Goal: Check status: Check status

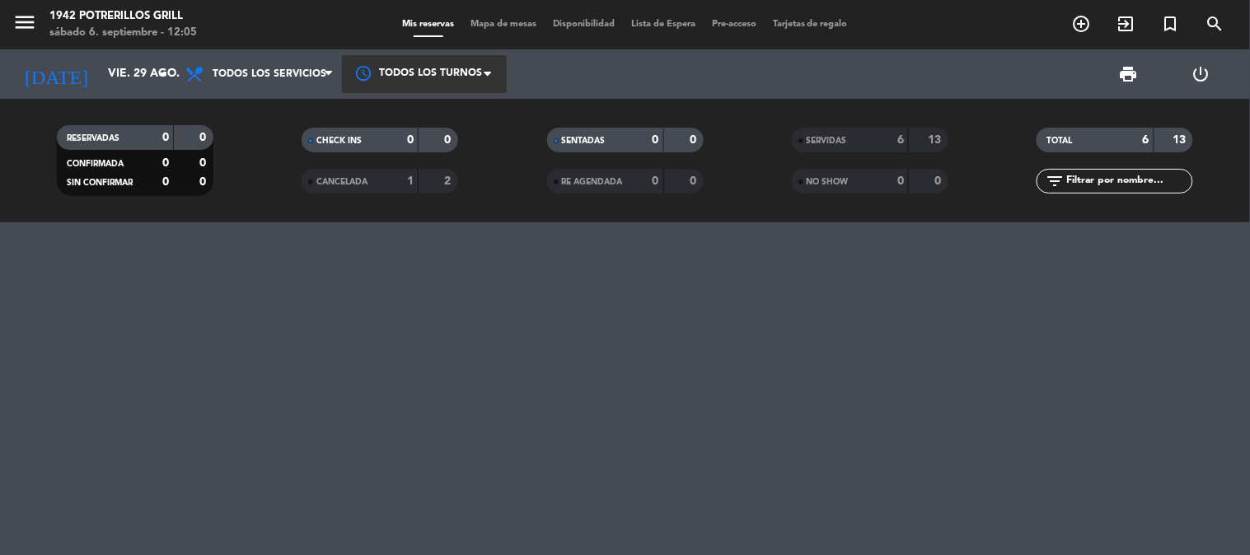
click at [362, 71] on div at bounding box center [424, 73] width 165 height 37
click at [368, 119] on div "Todos los turnos" at bounding box center [409, 111] width 126 height 21
click at [40, 26] on span "menu" at bounding box center [30, 25] width 37 height 39
click at [35, 26] on icon "menu" at bounding box center [24, 22] width 25 height 25
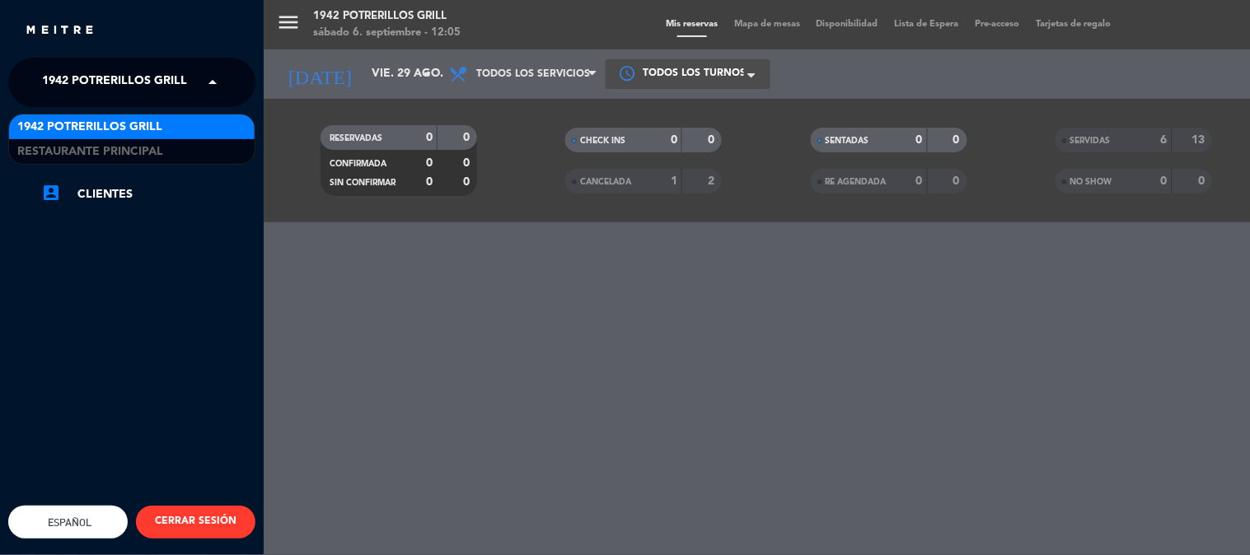
click at [88, 78] on span "1942 Potrerillos Grill" at bounding box center [114, 82] width 145 height 35
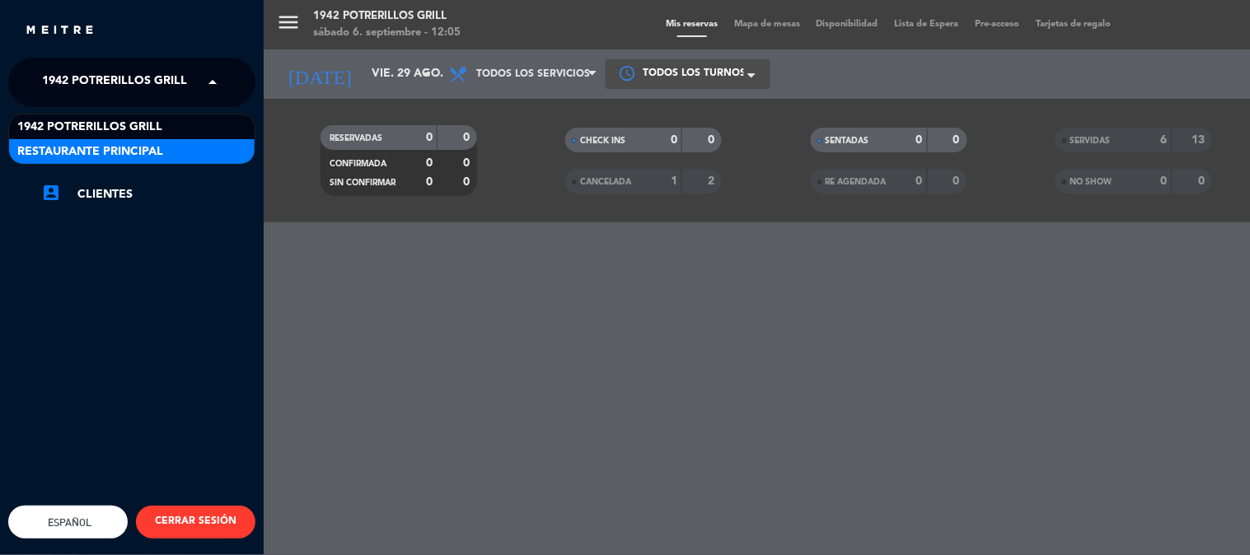
click at [99, 150] on span "Restaurante Principal" at bounding box center [90, 152] width 146 height 19
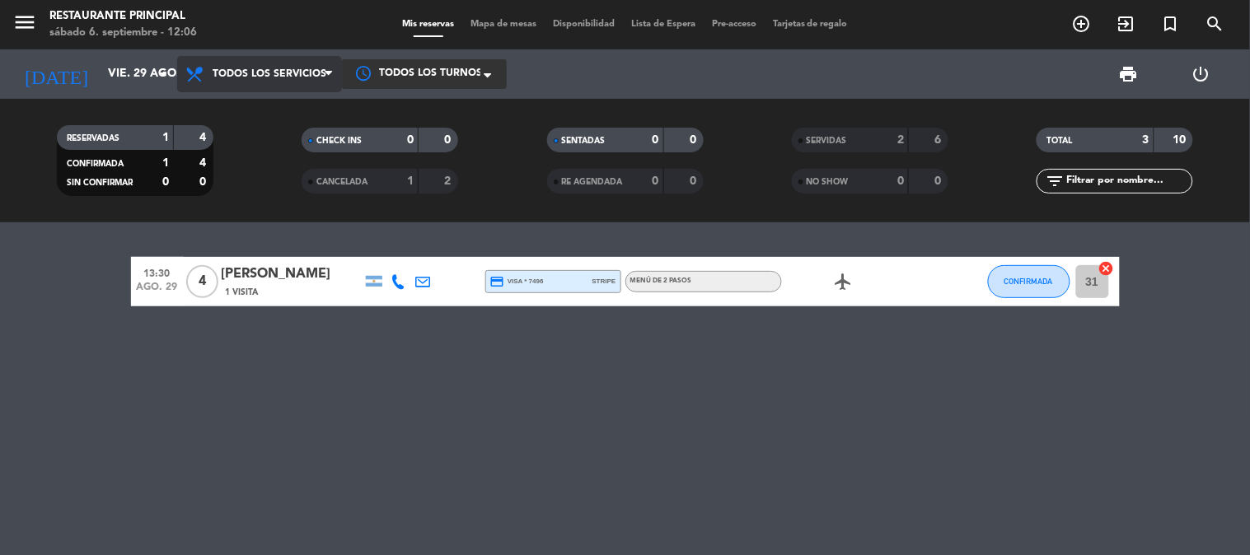
click at [275, 77] on span "Todos los servicios" at bounding box center [270, 74] width 114 height 12
click at [278, 103] on div "menu Restaurante Principal [DATE] 6. septiembre - 12:06 Mis reservas Mapa de me…" at bounding box center [625, 111] width 1250 height 222
click at [1219, 26] on icon "search" at bounding box center [1215, 24] width 20 height 20
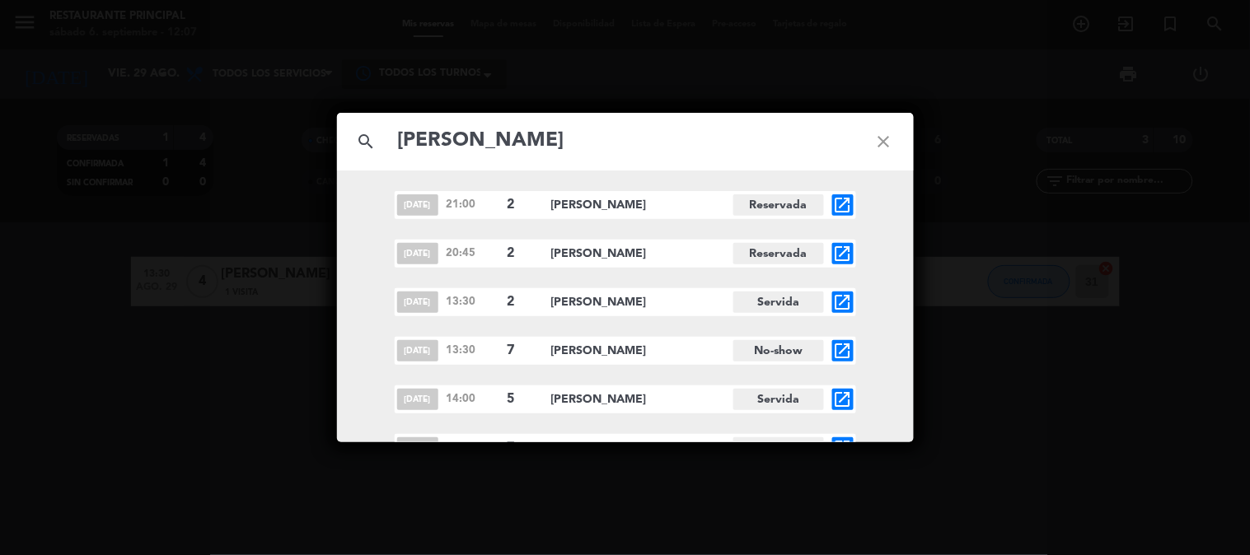
type input "[PERSON_NAME]"
click at [888, 132] on icon "close" at bounding box center [883, 141] width 59 height 59
click at [882, 144] on icon "close" at bounding box center [883, 141] width 59 height 59
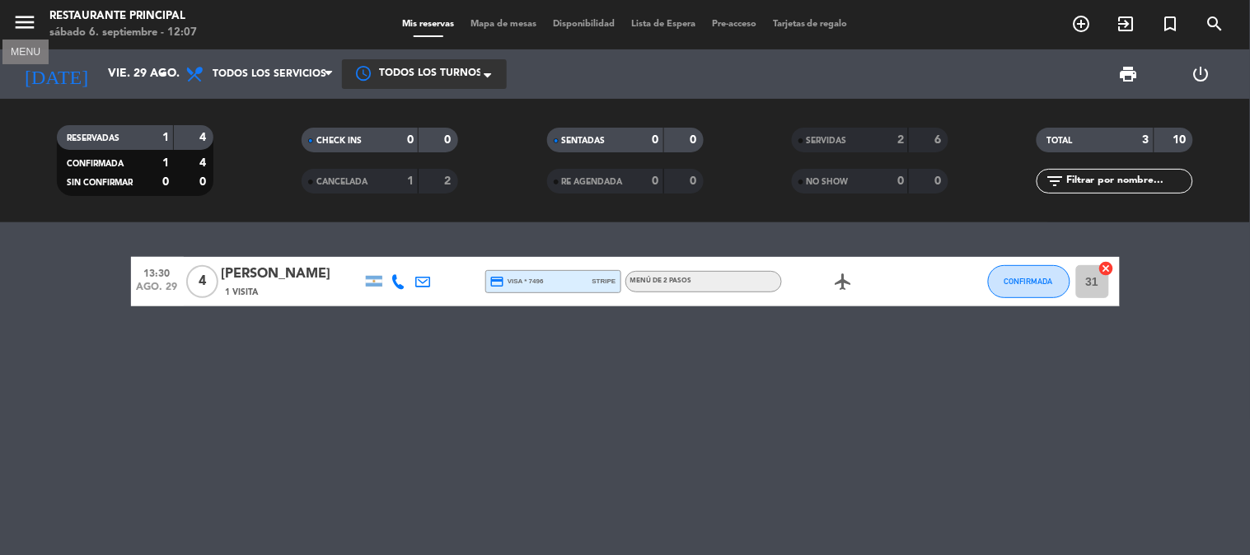
click at [26, 22] on icon "menu" at bounding box center [24, 22] width 25 height 25
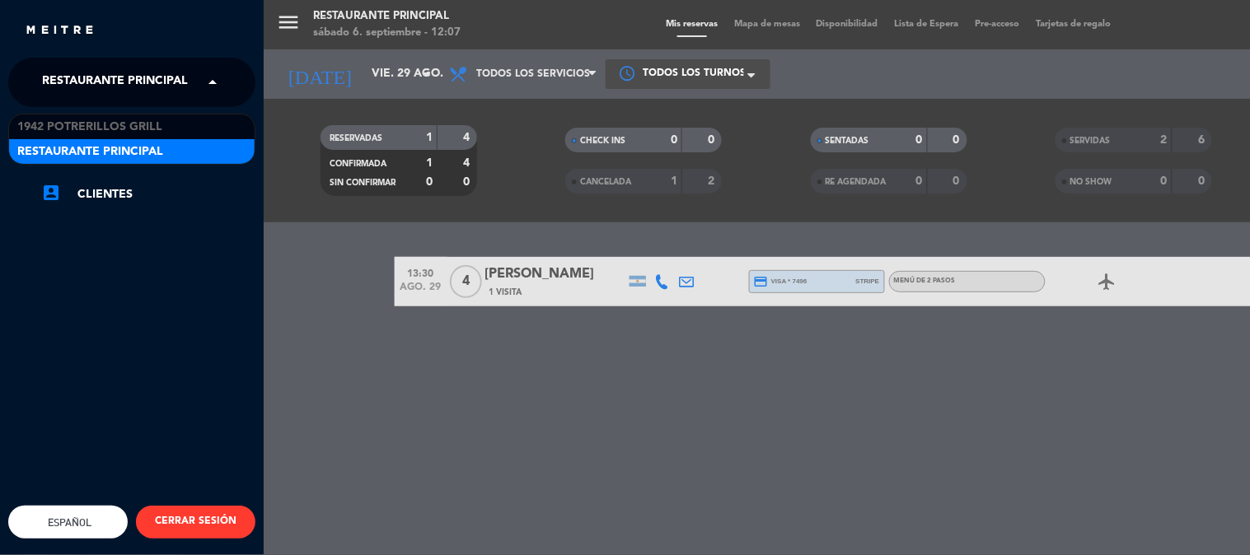
click at [116, 77] on span "Restaurante Principal" at bounding box center [115, 82] width 146 height 35
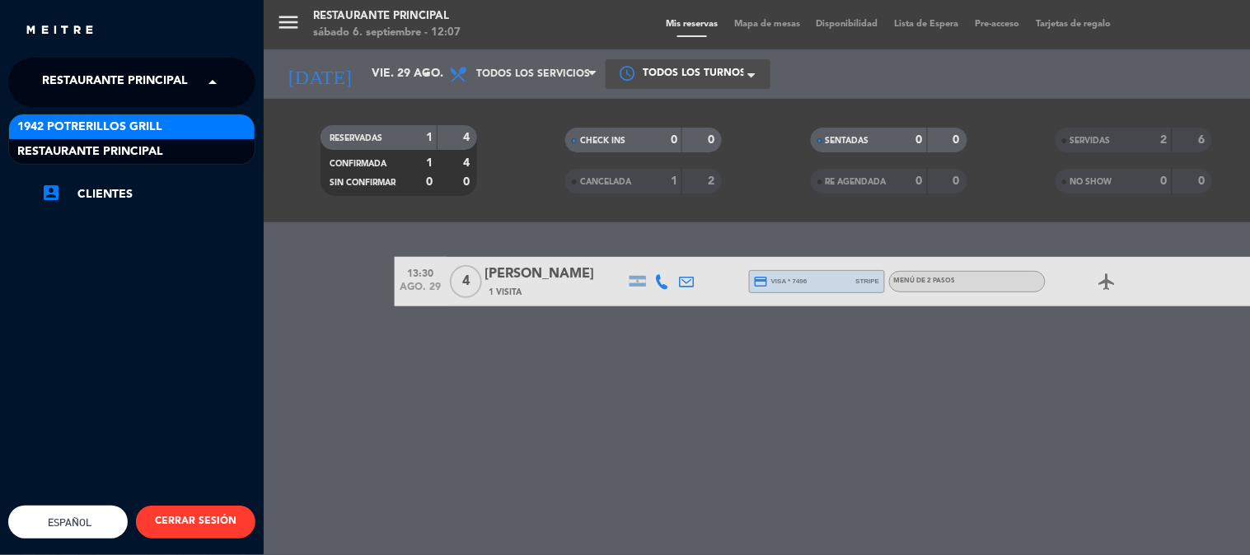
click at [107, 128] on span "1942 Potrerillos Grill" at bounding box center [89, 127] width 145 height 19
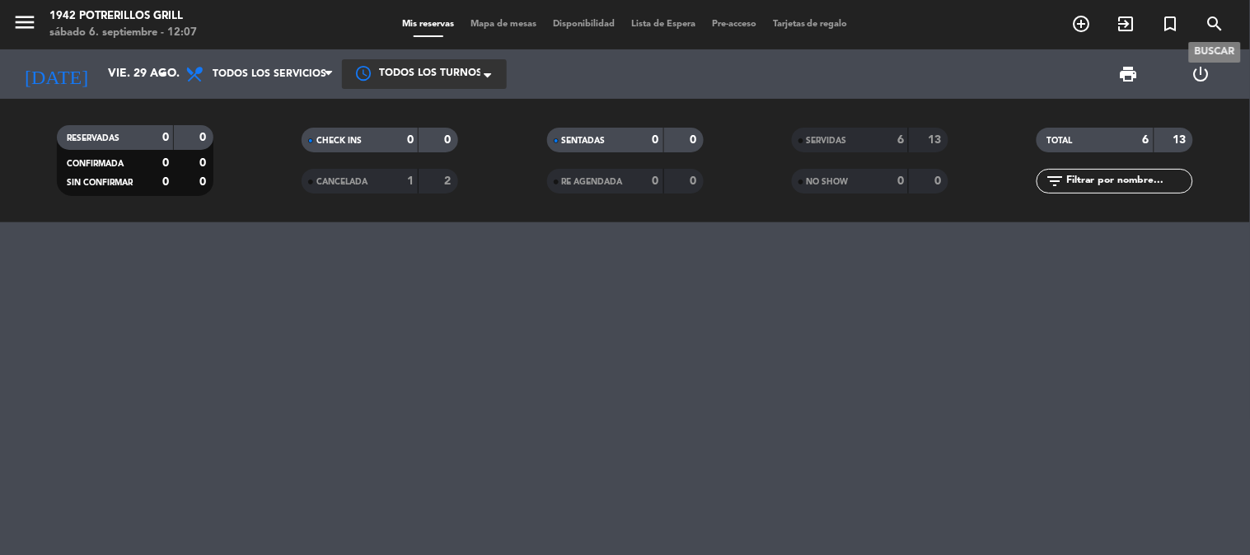
click at [1213, 20] on icon "search" at bounding box center [1215, 24] width 20 height 20
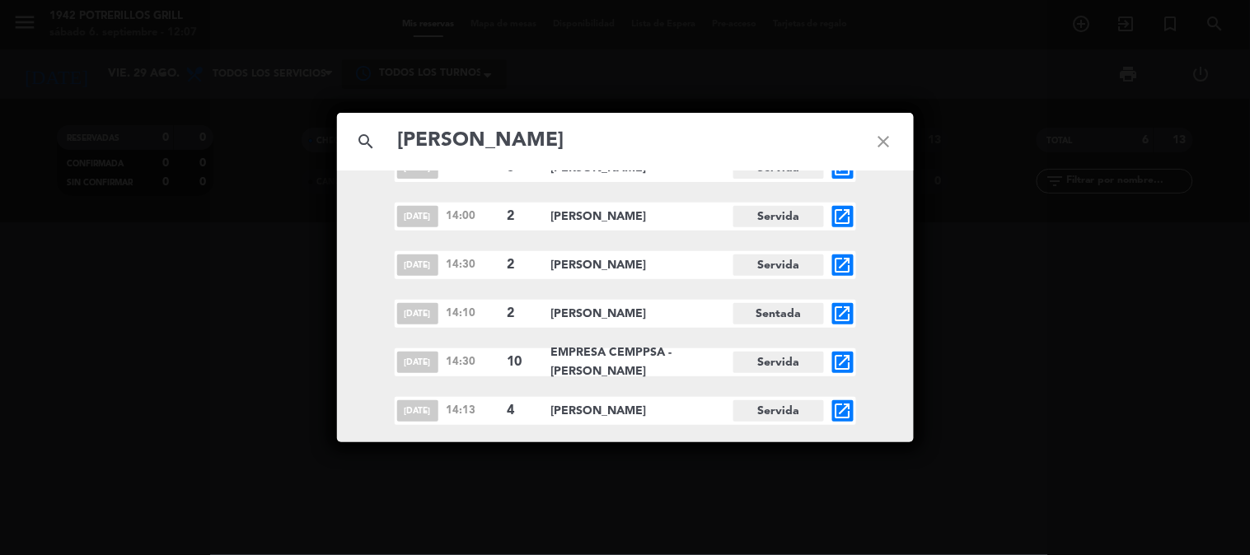
scroll to position [262, 0]
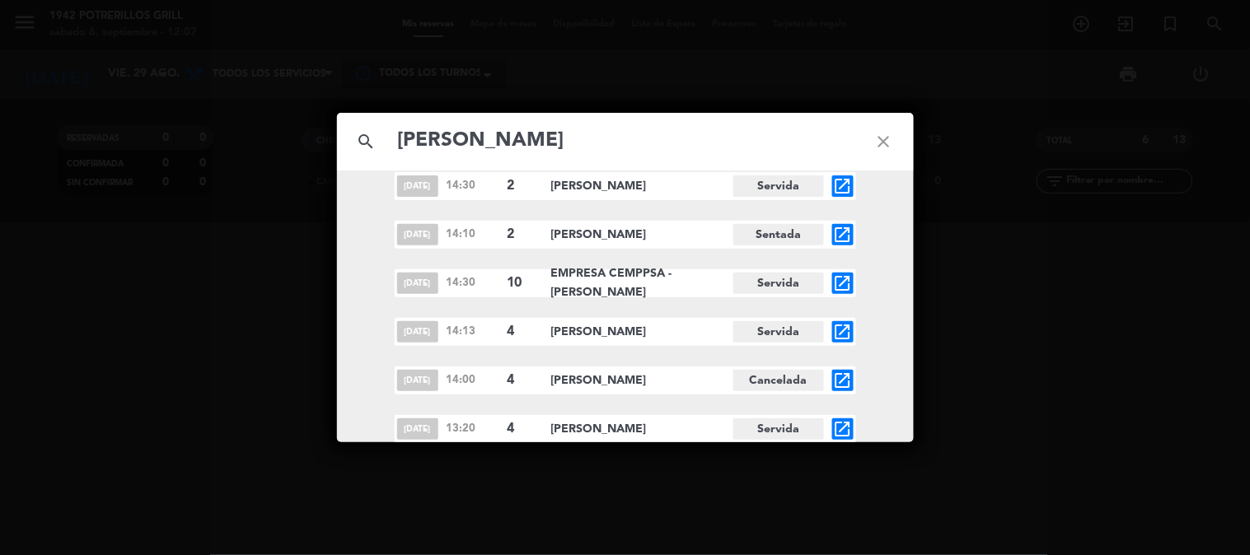
type input "[PERSON_NAME]"
click at [588, 481] on div "search [PERSON_NAME] close [DATE] 15:44 4 [PERSON_NAME] Servida open_in_new [DA…" at bounding box center [625, 277] width 1250 height 555
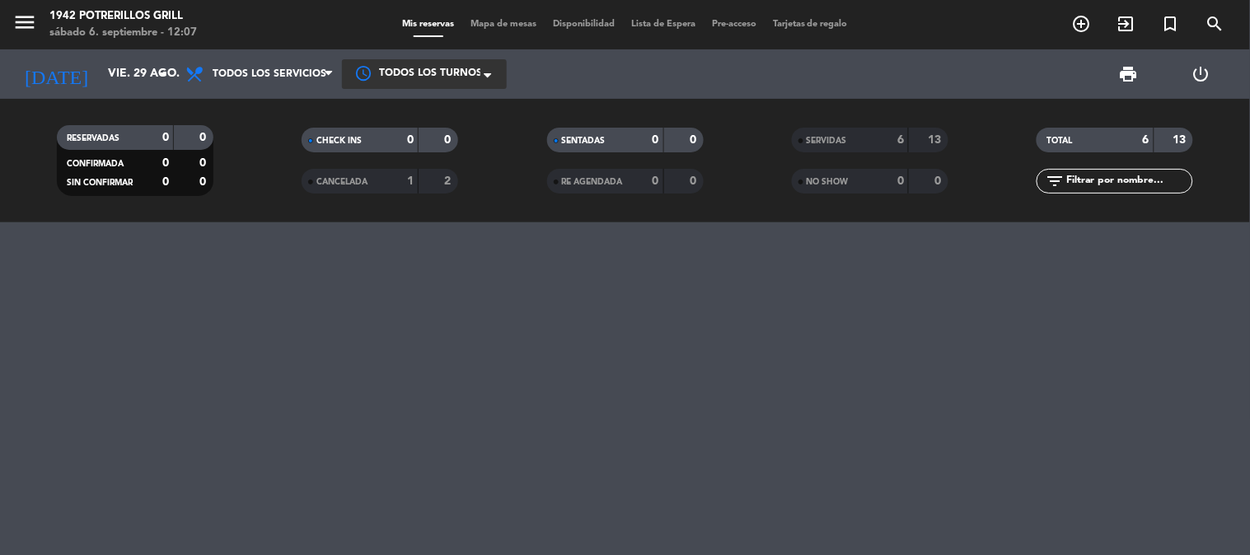
click at [363, 265] on div at bounding box center [625, 388] width 1250 height 333
click at [980, 359] on div at bounding box center [625, 388] width 1250 height 333
